Goal: Task Accomplishment & Management: Manage account settings

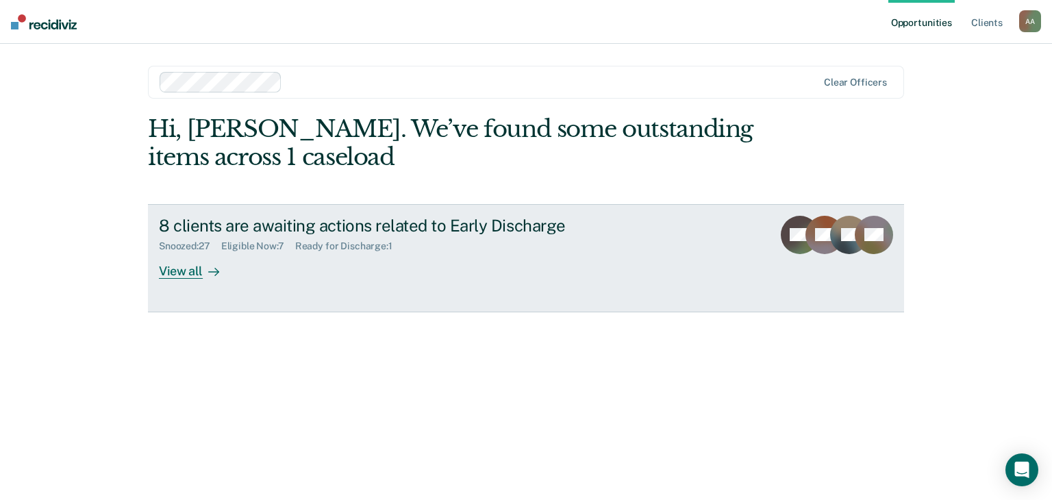
click at [667, 242] on div "8 clients are awaiting actions related to Early Discharge Snoozed : 27 Eligible…" at bounding box center [416, 247] width 514 height 63
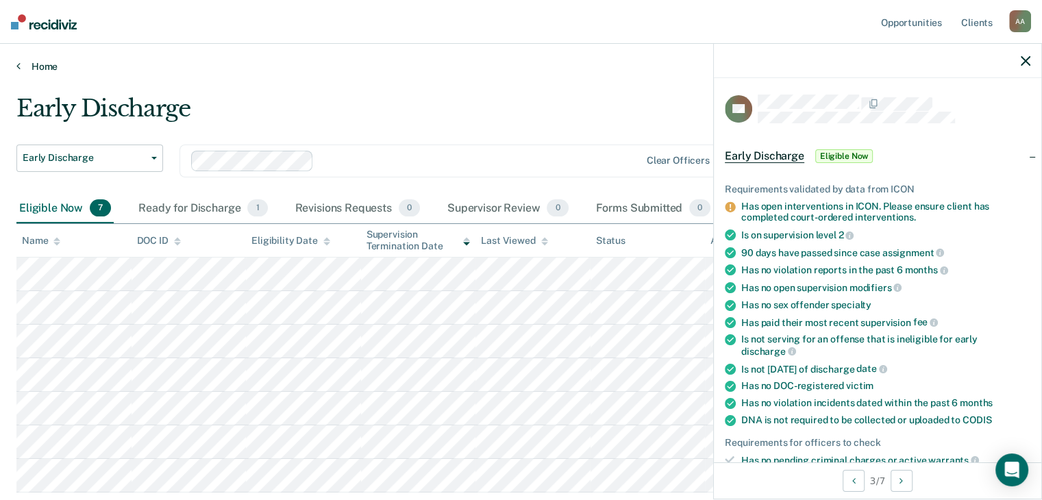
click at [611, 69] on link "Home" at bounding box center [520, 66] width 1009 height 12
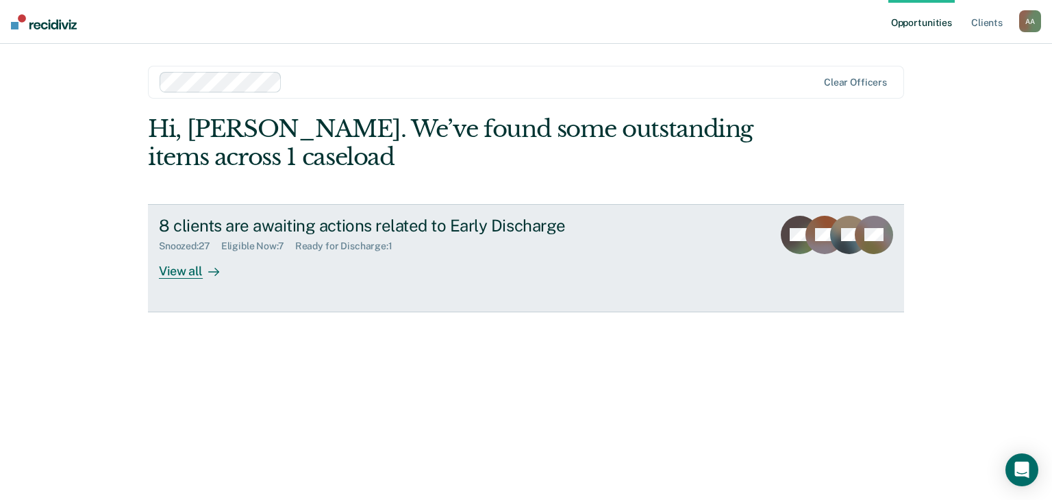
click at [368, 231] on div "8 clients are awaiting actions related to Early Discharge" at bounding box center [399, 226] width 481 height 20
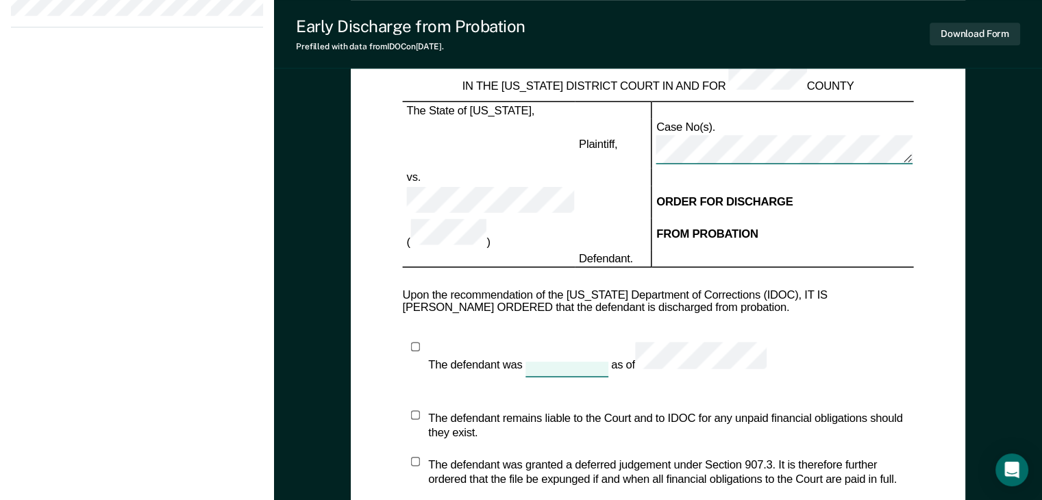
scroll to position [959, 0]
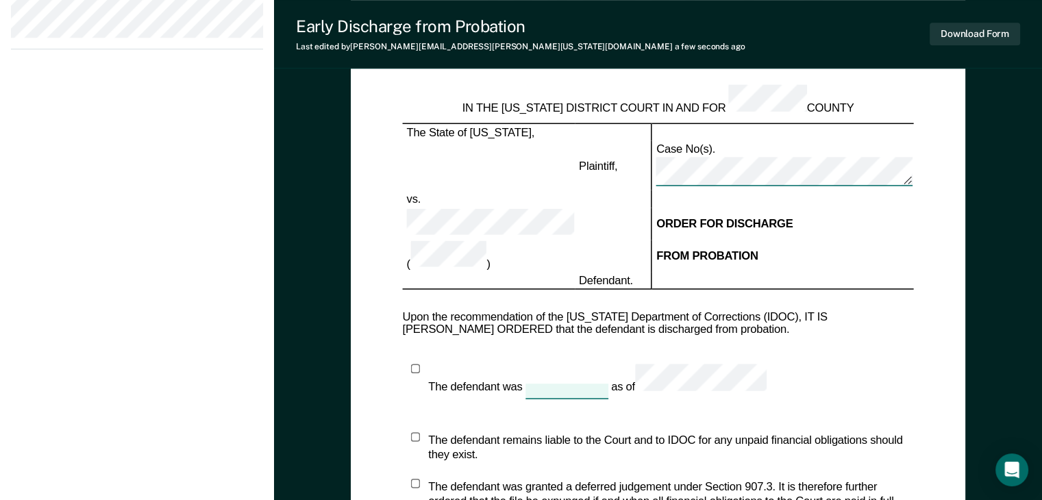
type textarea "x"
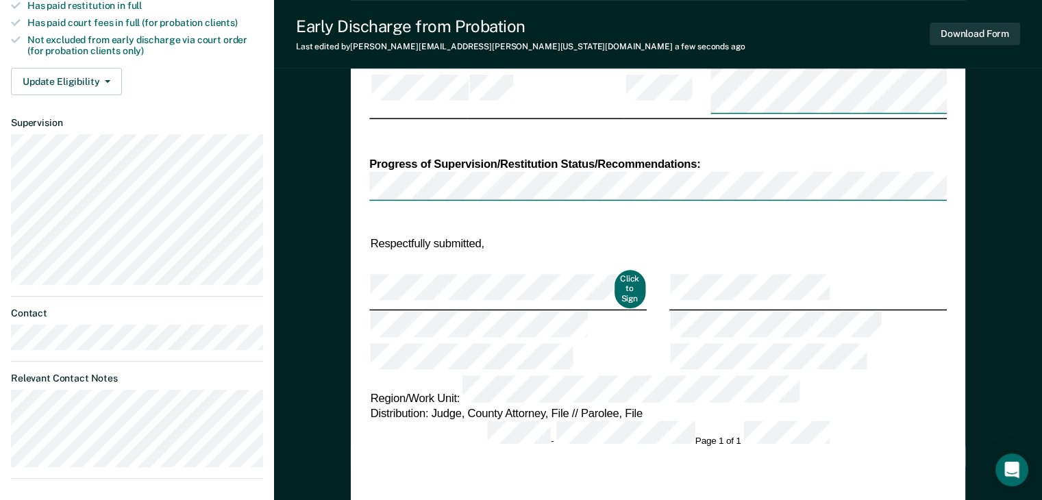
scroll to position [507, 0]
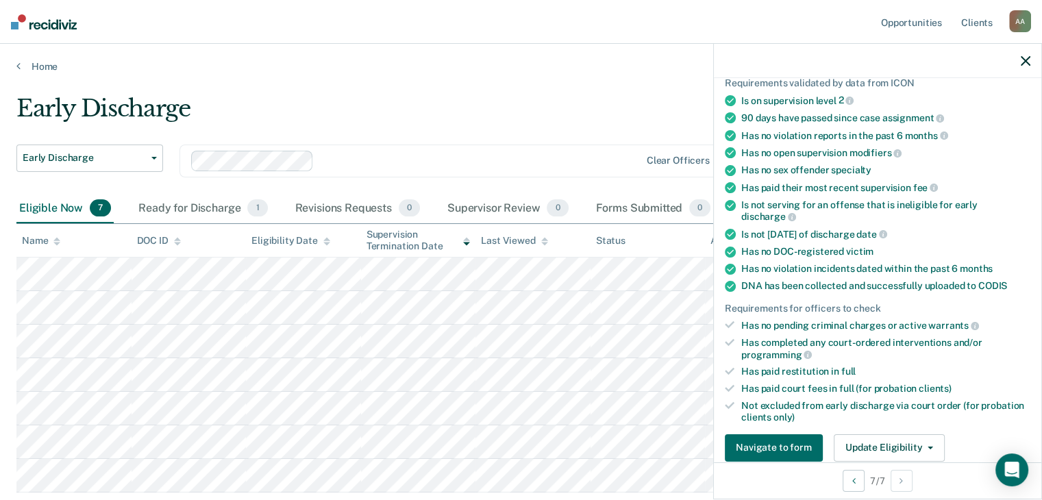
scroll to position [137, 0]
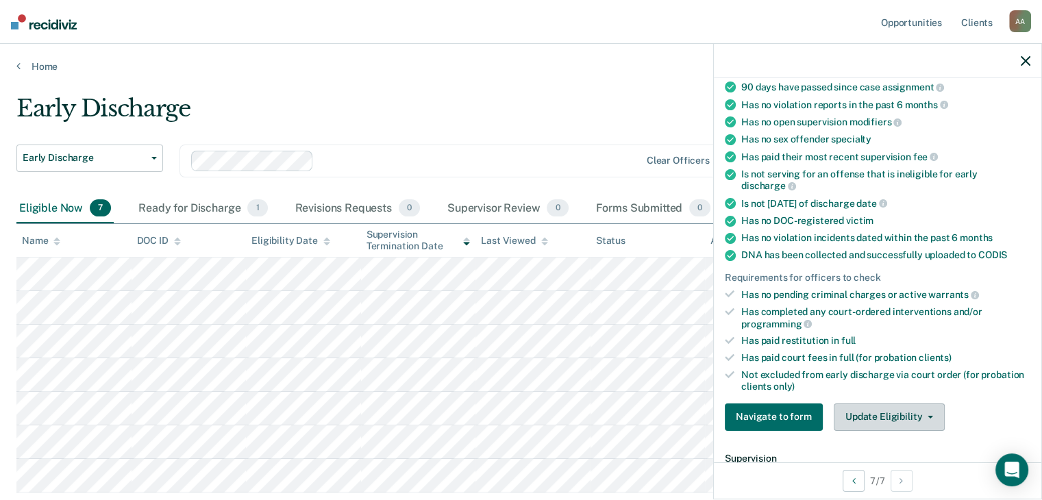
click at [866, 412] on button "Update Eligibility" at bounding box center [889, 416] width 111 height 27
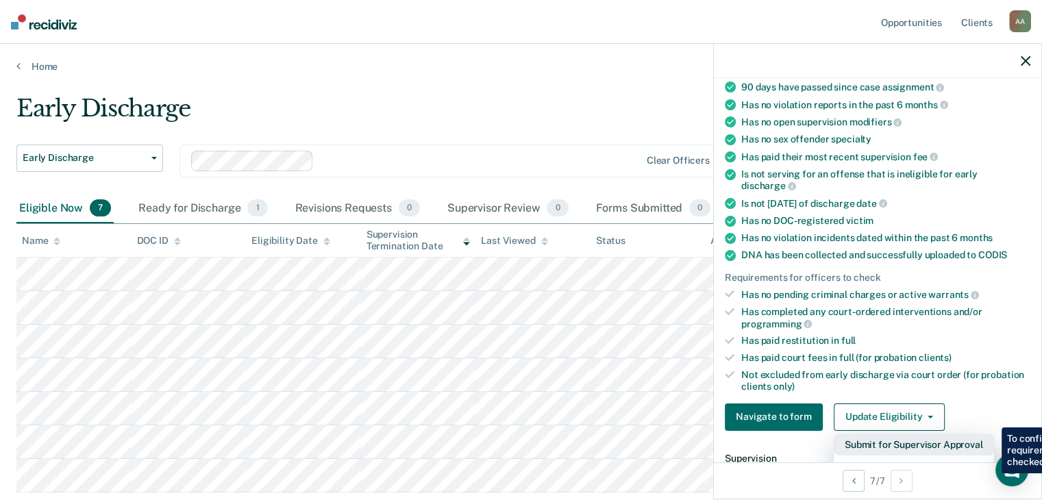
scroll to position [205, 0]
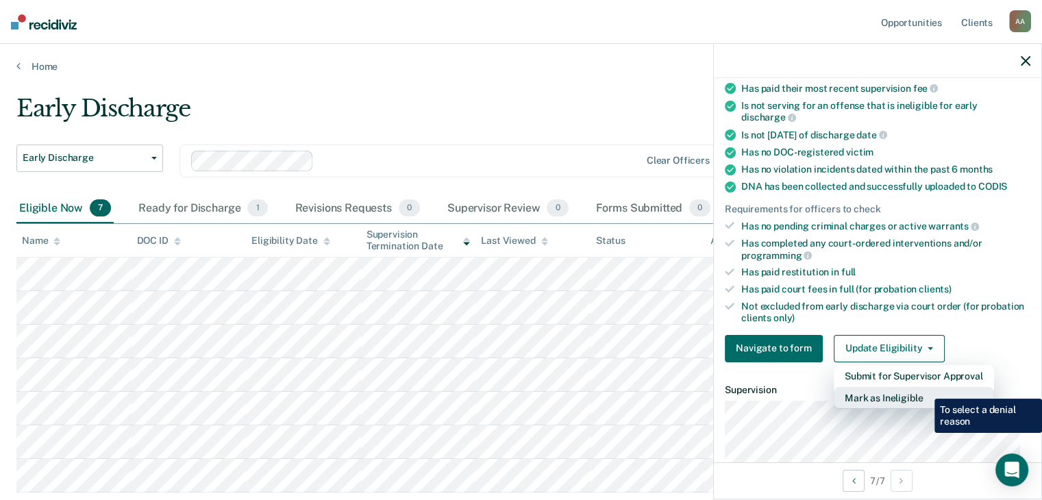
click at [924, 388] on button "Mark as Ineligible" at bounding box center [914, 398] width 160 height 22
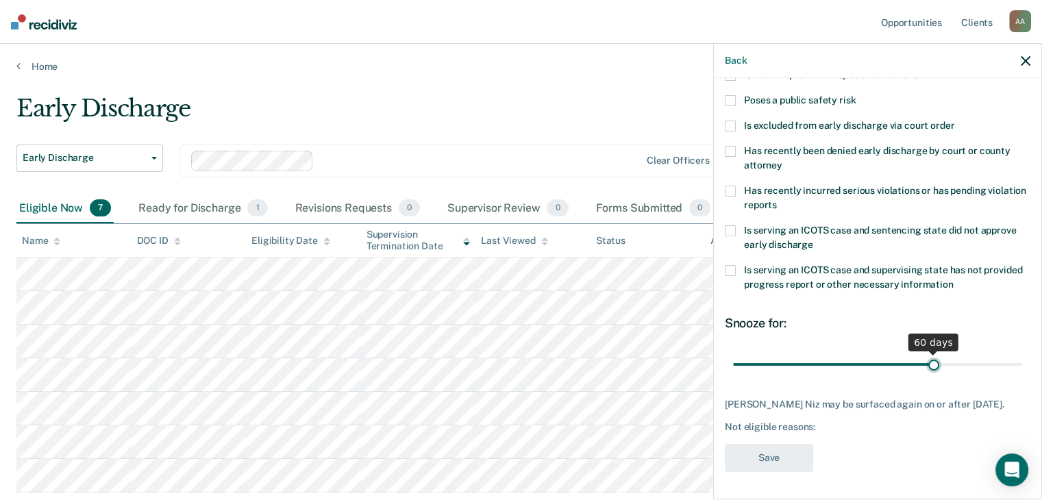
drag, startPoint x: 833, startPoint y: 354, endPoint x: 926, endPoint y: 353, distance: 93.2
type input "60"
click at [926, 353] on input "range" at bounding box center [877, 365] width 289 height 24
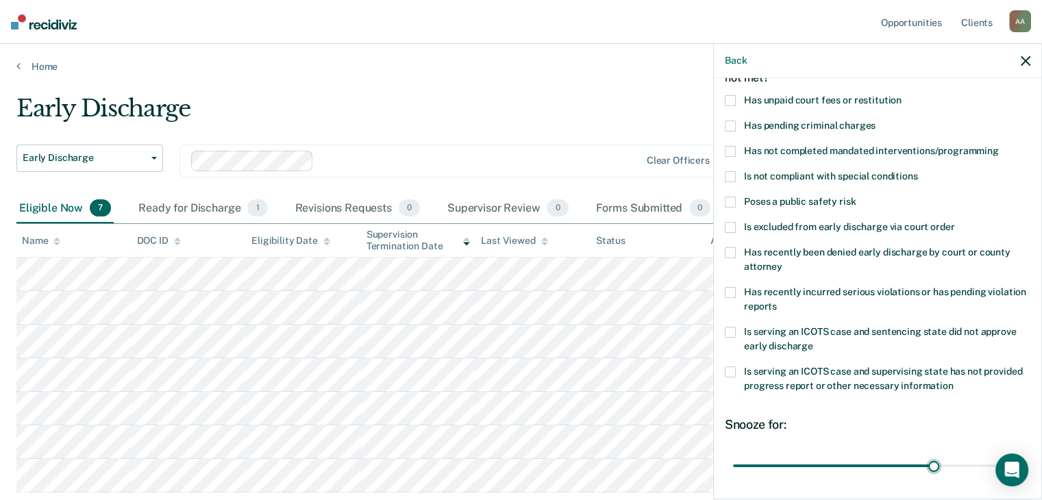
scroll to position [0, 0]
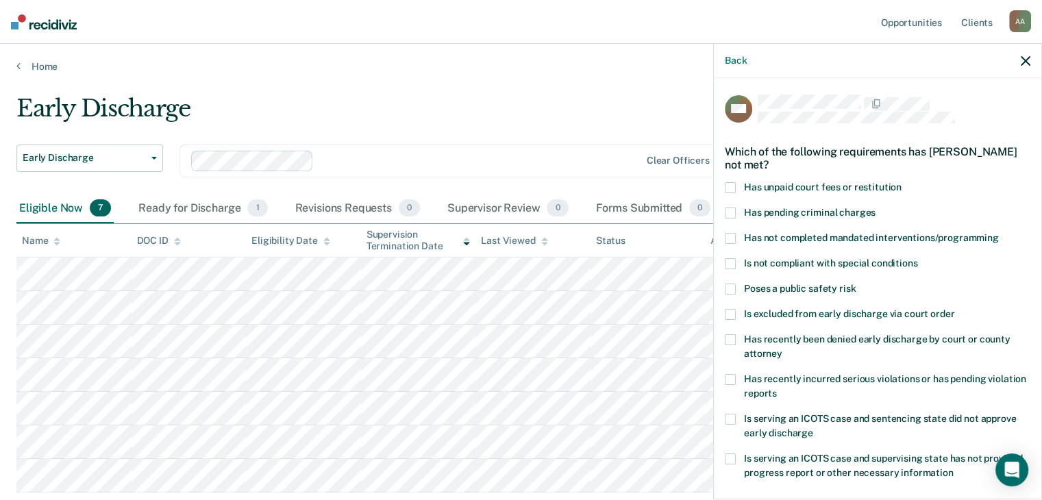
click at [737, 184] on label "Has unpaid court fees or restitution" at bounding box center [877, 189] width 305 height 14
click at [901, 182] on input "Has unpaid court fees or restitution" at bounding box center [901, 182] width 0 height 0
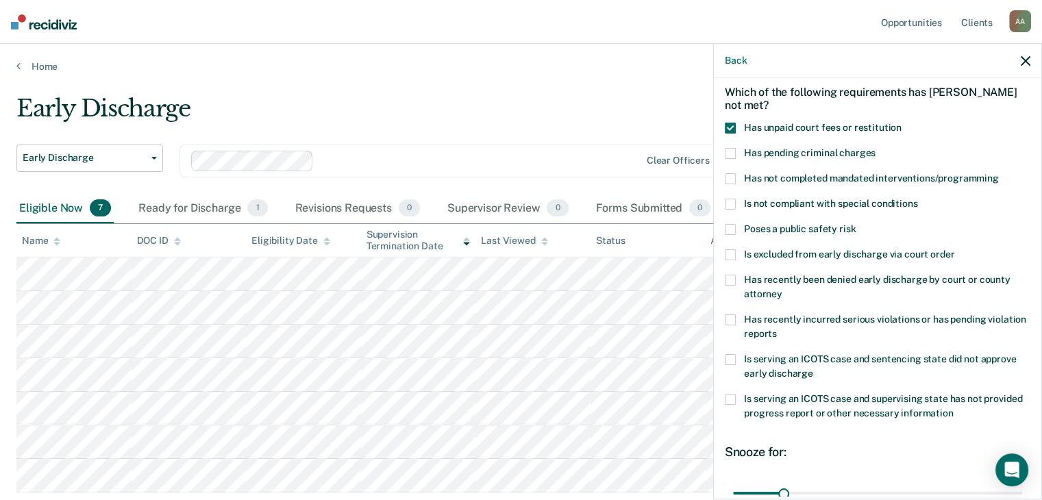
scroll to position [198, 0]
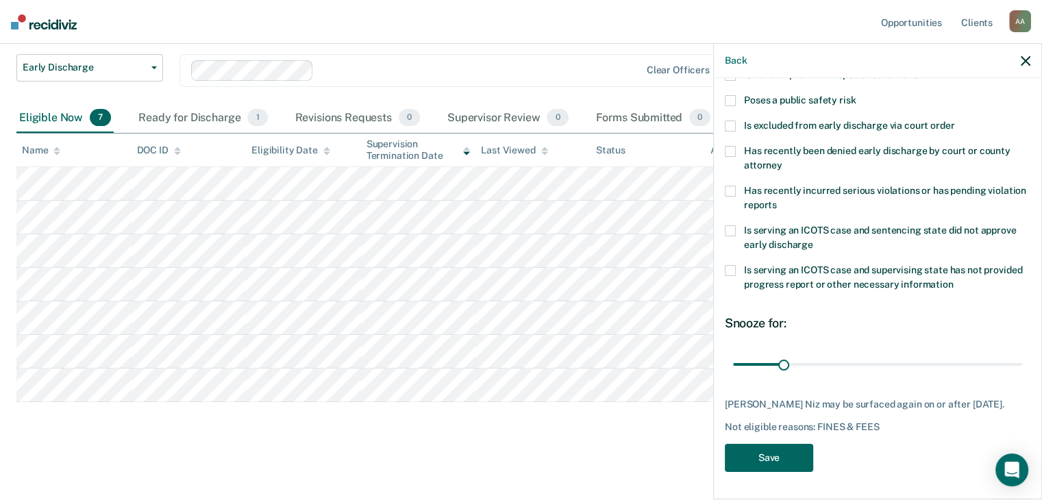
click at [768, 458] on button "Save" at bounding box center [769, 458] width 88 height 28
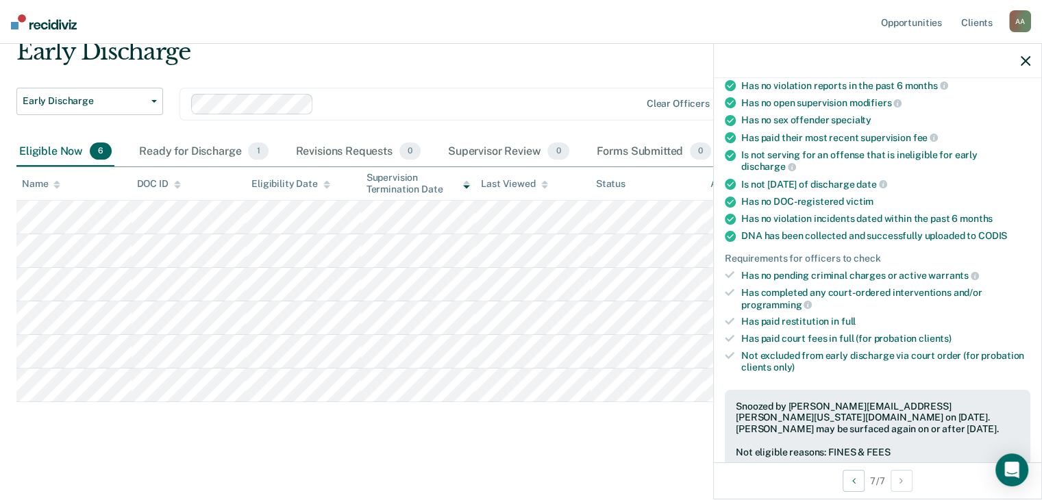
scroll to position [274, 0]
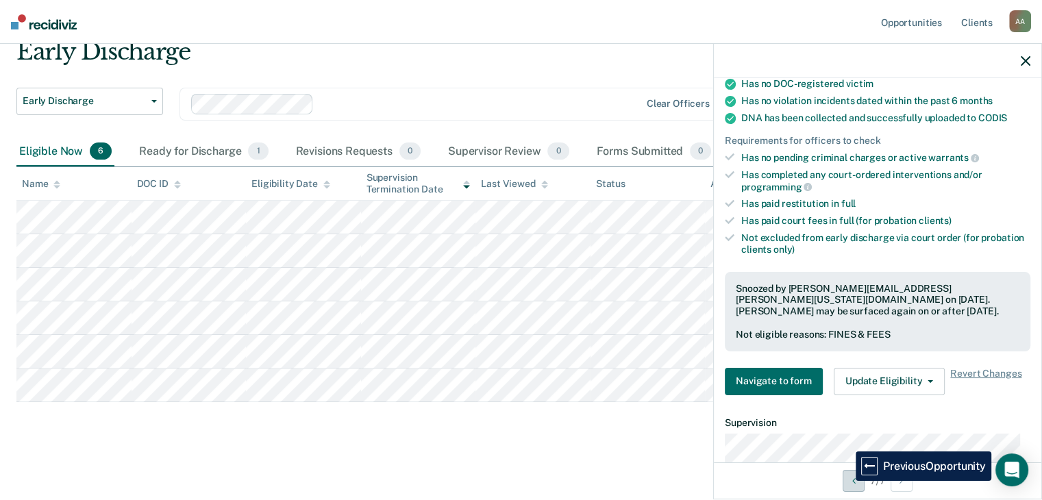
click at [846, 481] on button "Previous Opportunity" at bounding box center [854, 481] width 22 height 22
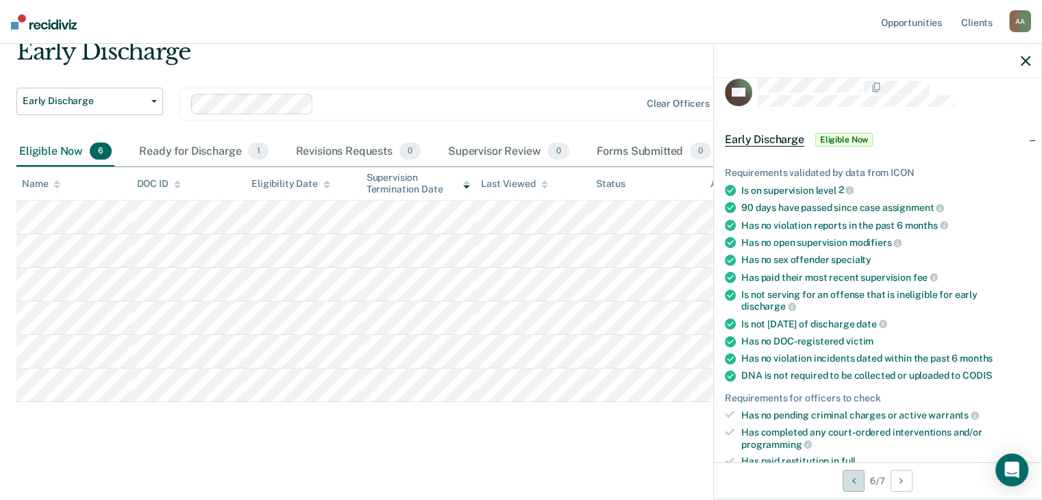
scroll to position [0, 0]
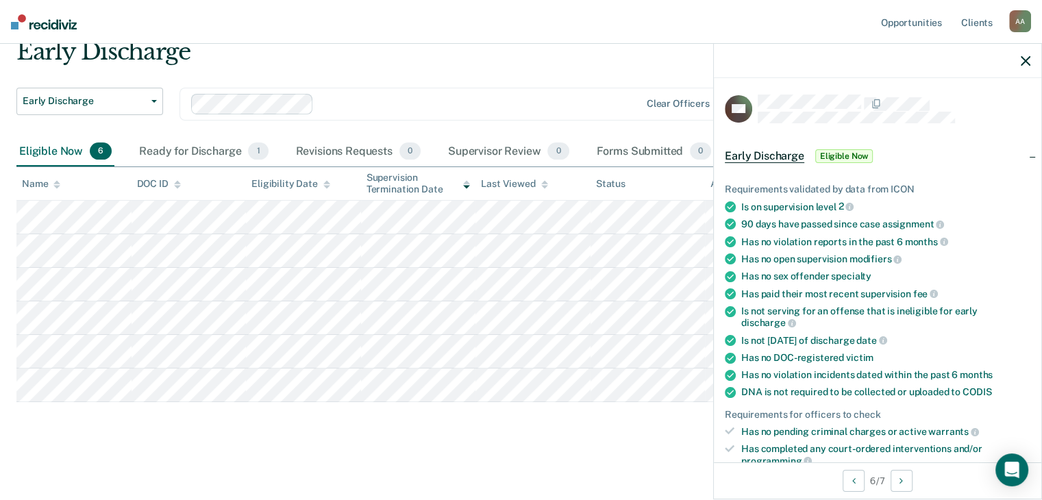
click at [1025, 58] on icon "button" at bounding box center [1026, 61] width 10 height 10
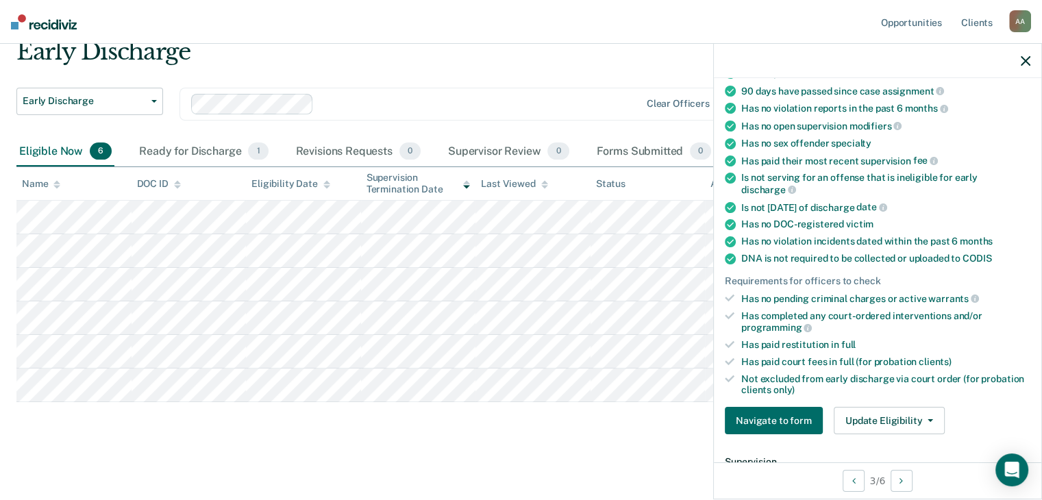
scroll to position [205, 0]
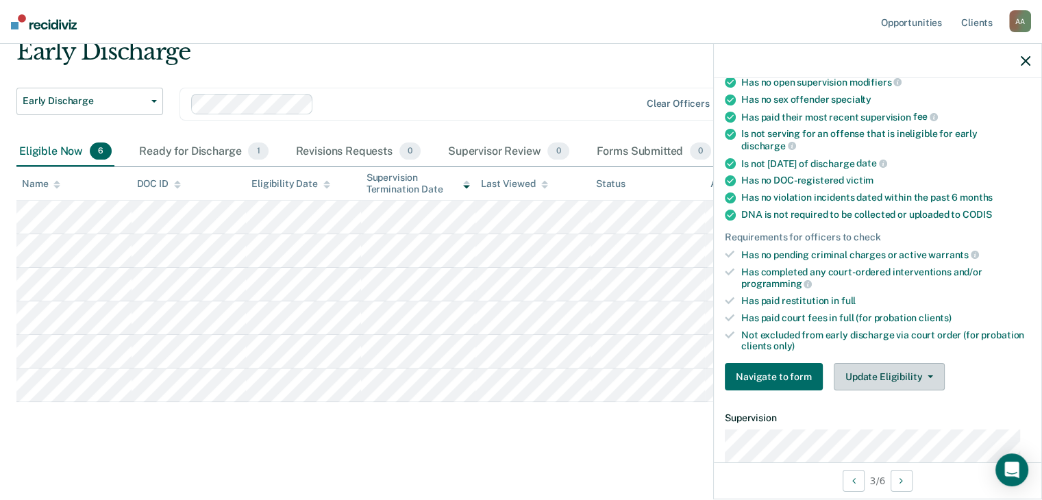
click at [917, 381] on button "Update Eligibility" at bounding box center [889, 376] width 111 height 27
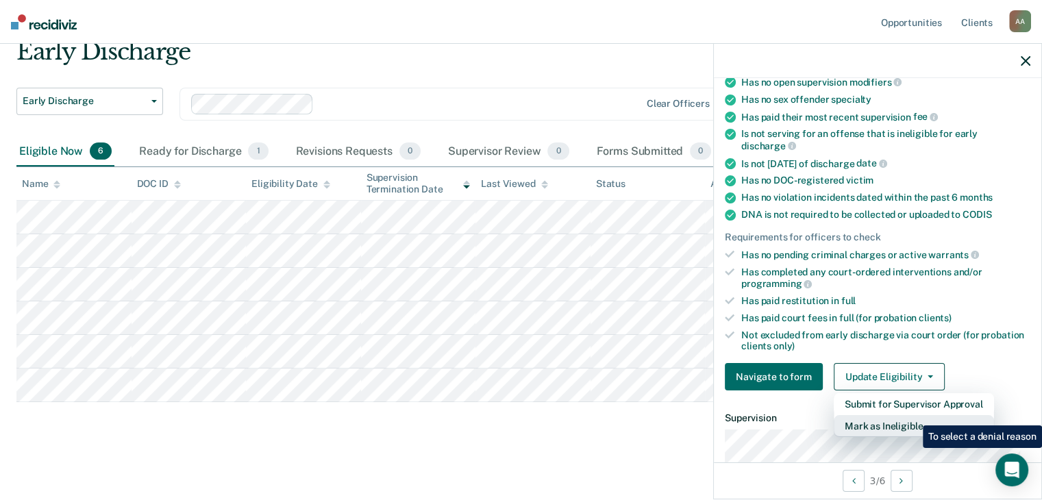
click at [912, 415] on button "Mark as Ineligible" at bounding box center [914, 426] width 160 height 22
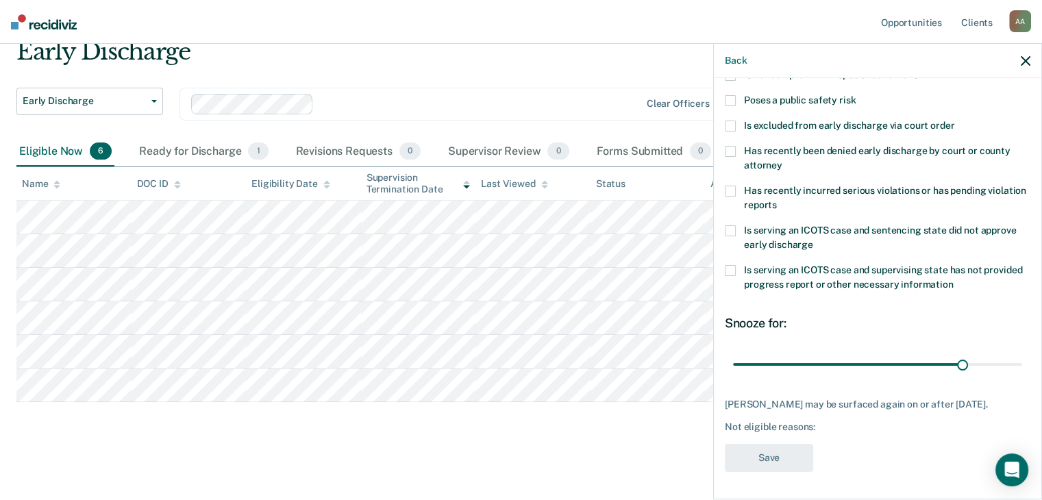
scroll to position [198, 0]
drag, startPoint x: 954, startPoint y: 349, endPoint x: 841, endPoint y: 360, distance: 113.5
type input "15"
click at [841, 360] on input "range" at bounding box center [877, 365] width 289 height 24
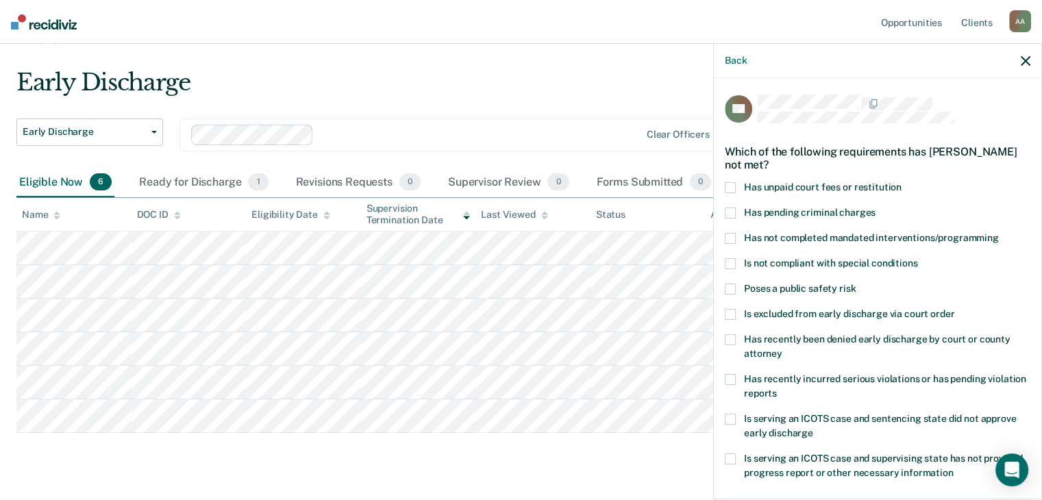
scroll to position [0, 0]
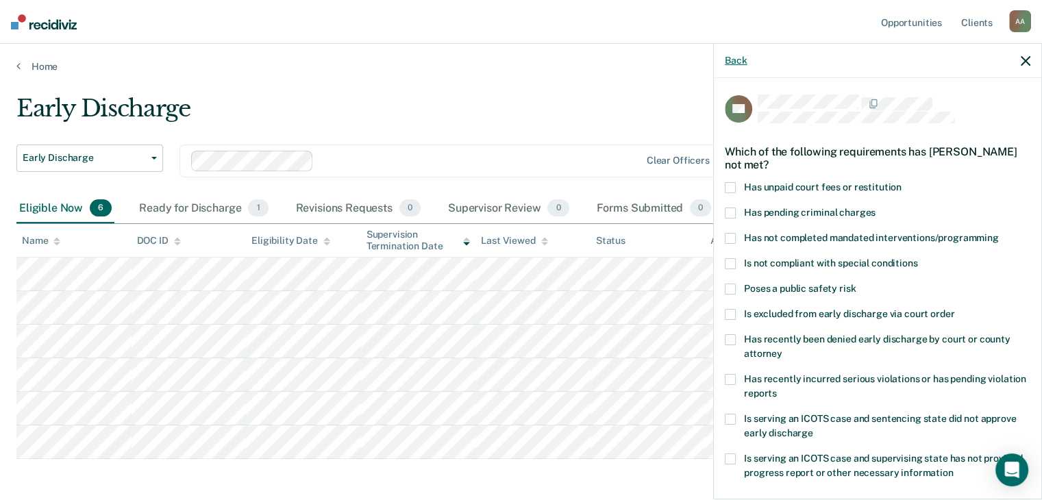
click at [736, 56] on button "Back" at bounding box center [736, 61] width 22 height 12
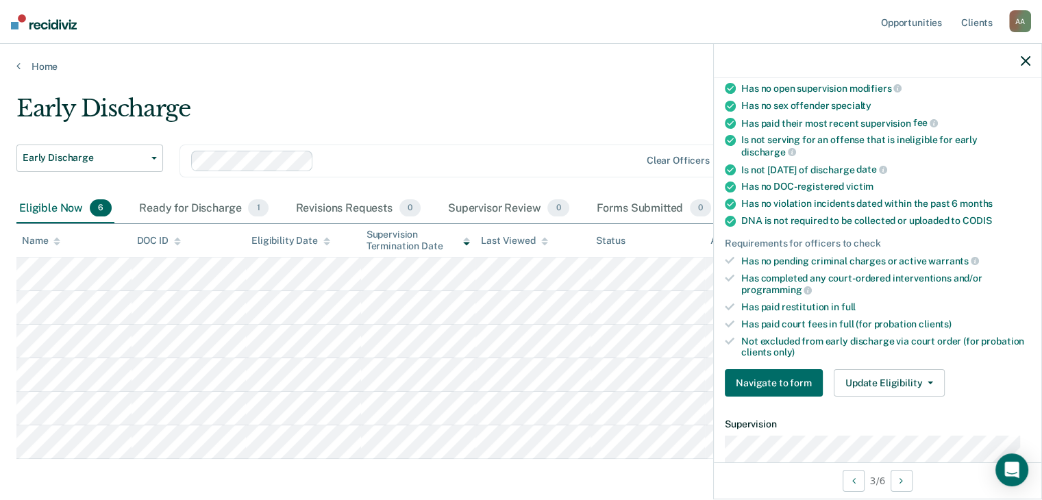
scroll to position [205, 0]
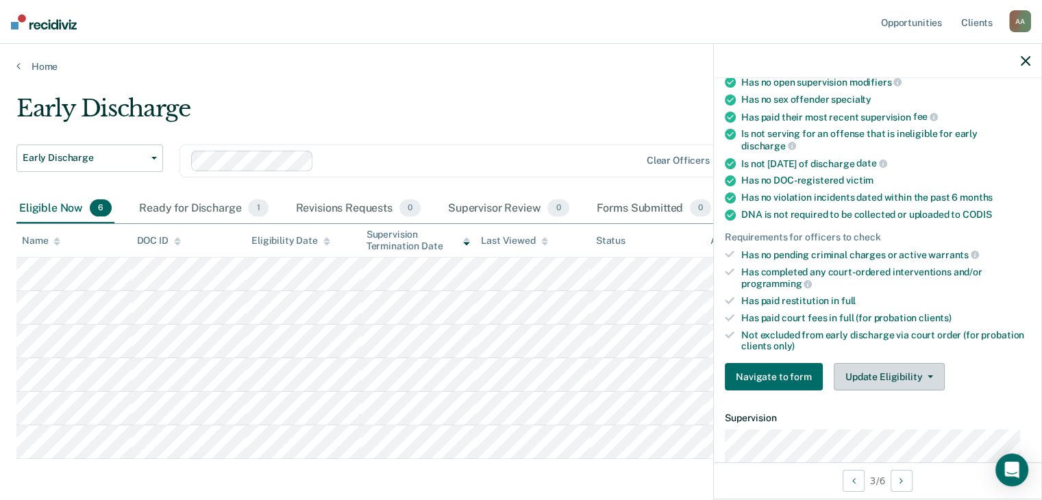
click at [900, 373] on button "Update Eligibility" at bounding box center [889, 376] width 111 height 27
drag, startPoint x: 1025, startPoint y: 60, endPoint x: 943, endPoint y: 108, distance: 95.2
click at [1025, 61] on icon "button" at bounding box center [1026, 61] width 10 height 10
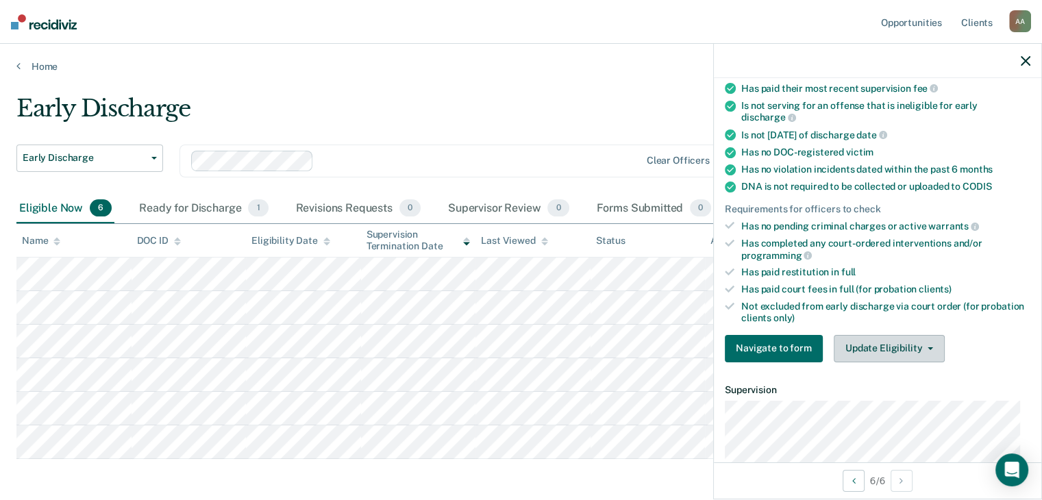
click at [908, 342] on button "Update Eligibility" at bounding box center [889, 348] width 111 height 27
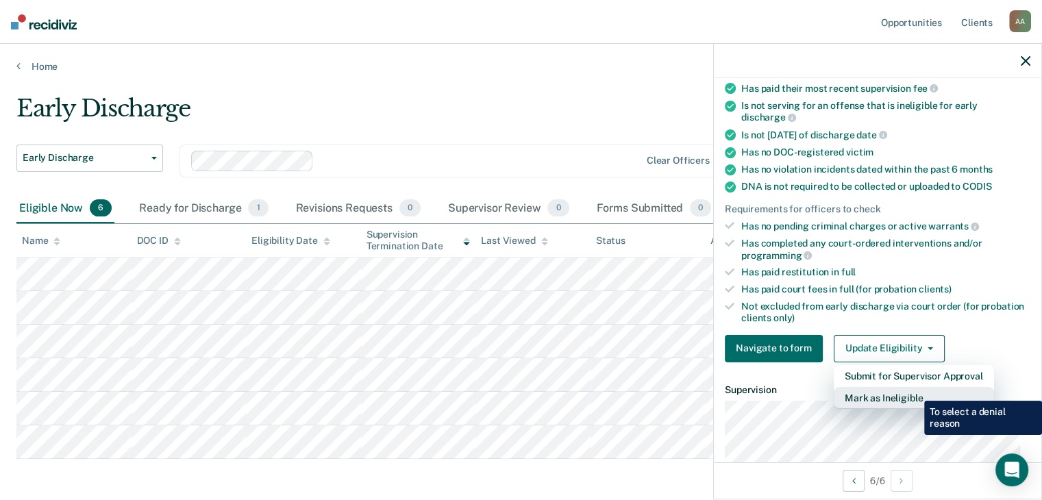
click at [914, 390] on button "Mark as Ineligible" at bounding box center [914, 398] width 160 height 22
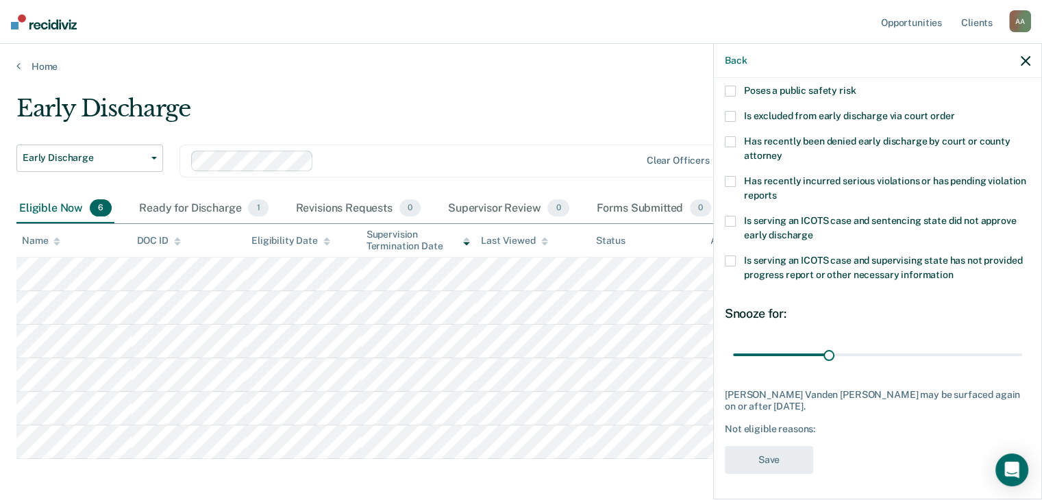
scroll to position [57, 0]
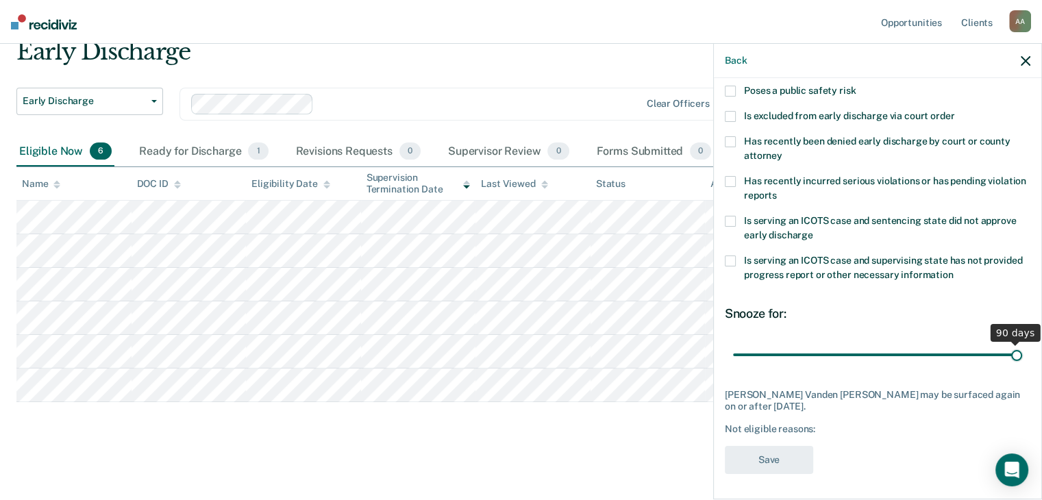
drag, startPoint x: 829, startPoint y: 354, endPoint x: 1013, endPoint y: 348, distance: 184.4
type input "90"
click at [1013, 348] on input "range" at bounding box center [877, 355] width 289 height 24
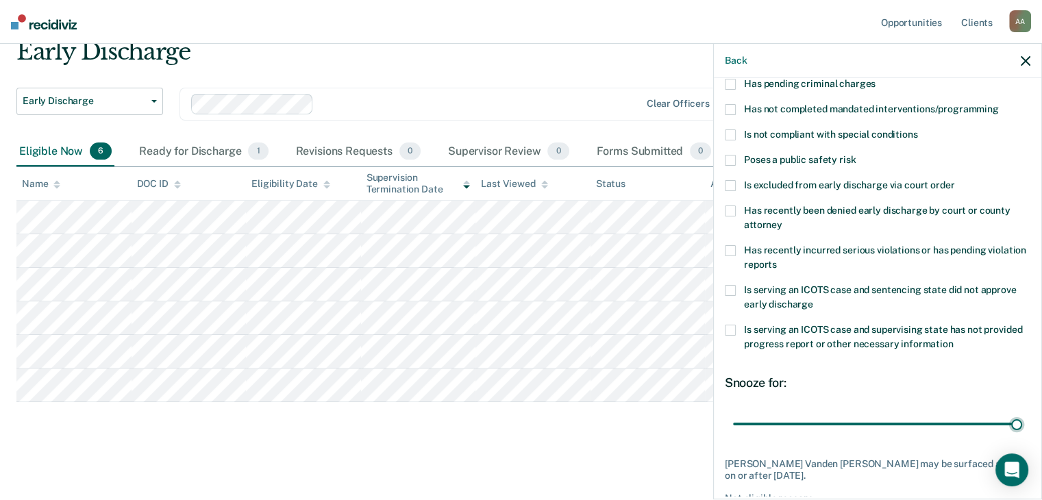
scroll to position [61, 0]
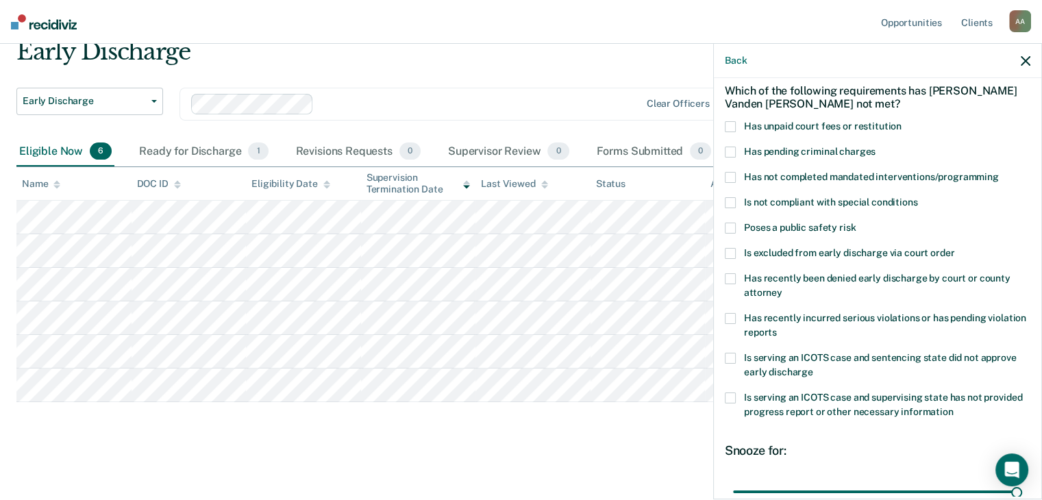
click at [729, 126] on span at bounding box center [730, 126] width 11 height 11
click at [901, 121] on input "Has unpaid court fees or restitution" at bounding box center [901, 121] width 0 height 0
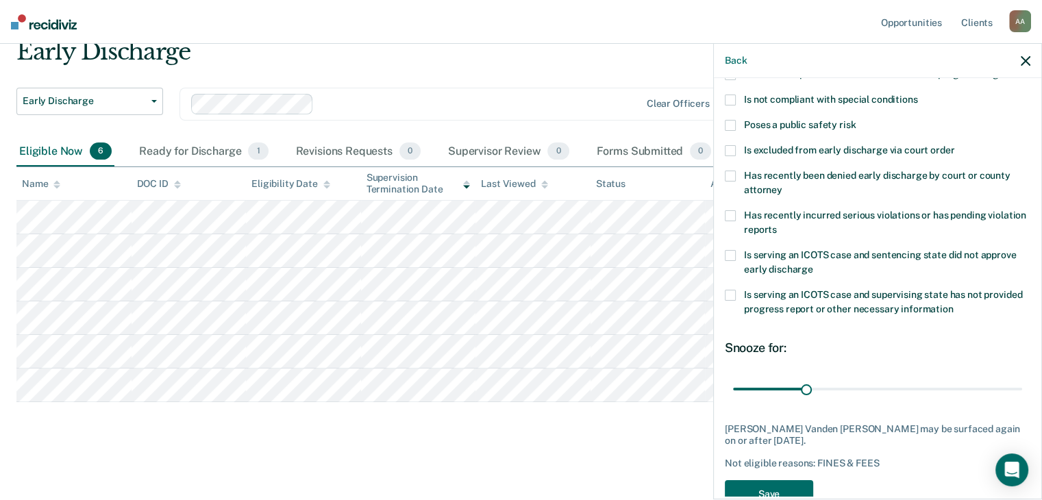
scroll to position [198, 0]
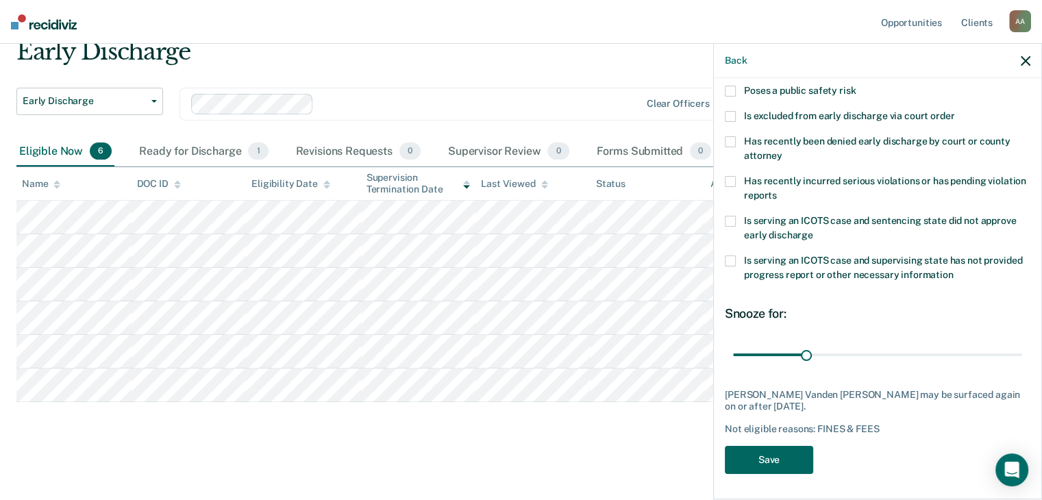
click at [758, 455] on button "Save" at bounding box center [769, 460] width 88 height 28
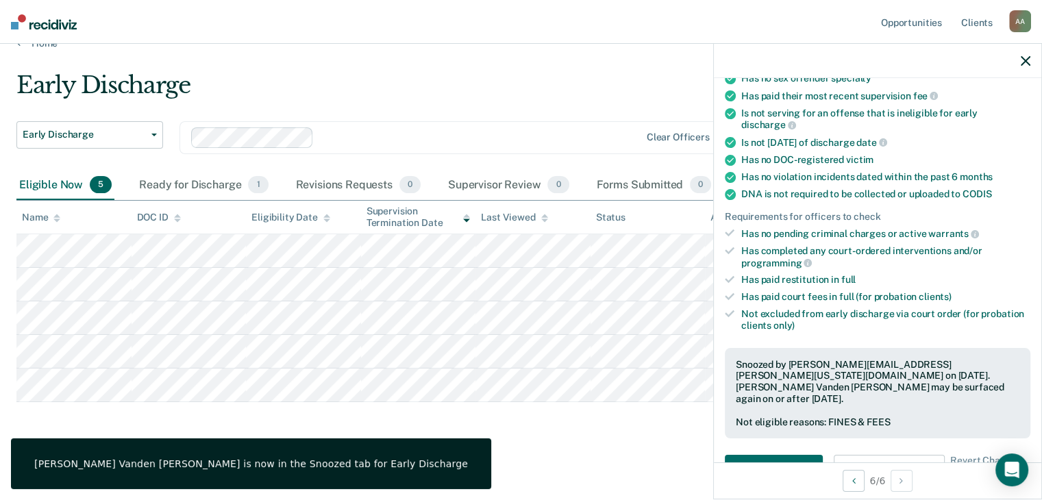
click at [1027, 61] on icon "button" at bounding box center [1026, 61] width 10 height 10
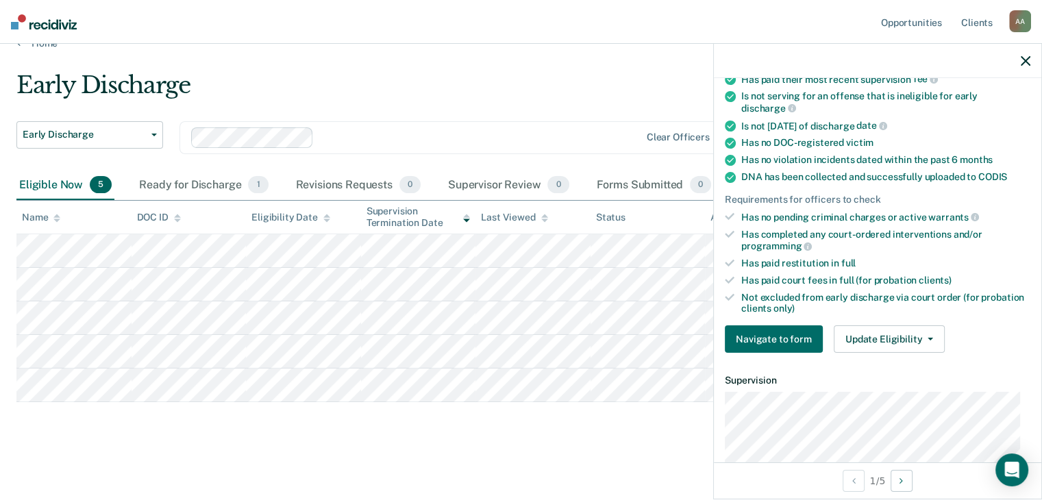
scroll to position [274, 0]
